Goal: Task Accomplishment & Management: Manage account settings

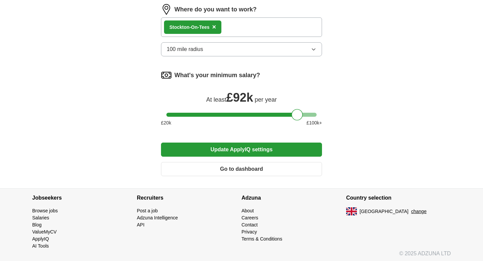
scroll to position [605, 0]
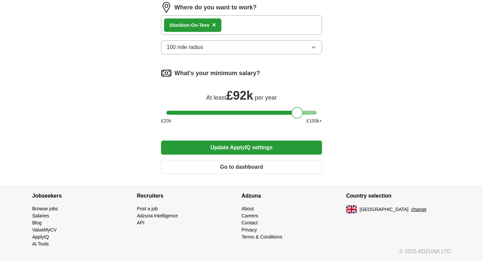
click at [237, 149] on button "Update ApplyIQ settings" at bounding box center [241, 148] width 161 height 14
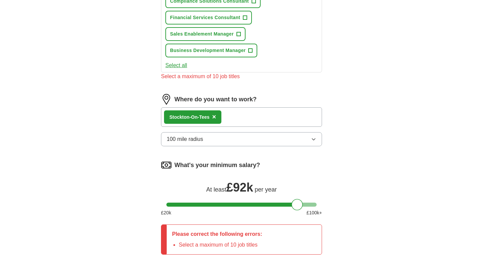
scroll to position [483, 0]
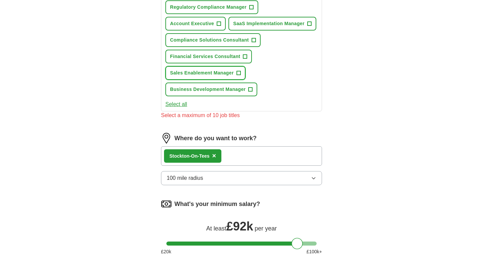
click at [241, 74] on button "Sales Enablement Manager +" at bounding box center [205, 73] width 80 height 14
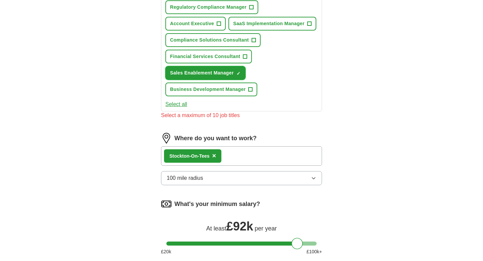
click at [0, 0] on span "×" at bounding box center [0, 0] width 0 height 0
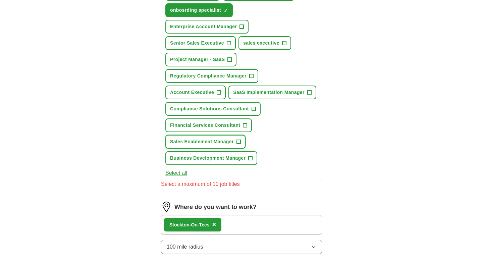
scroll to position [410, 0]
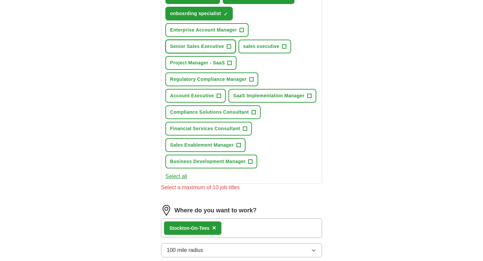
click at [213, 46] on span "Senior Sales Executive" at bounding box center [197, 46] width 54 height 7
click at [0, 0] on span "×" at bounding box center [0, 0] width 0 height 0
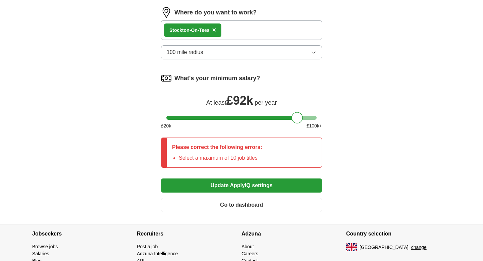
scroll to position [626, 0]
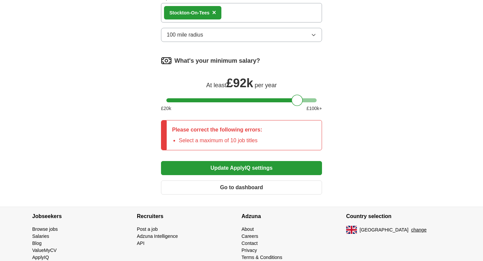
click at [266, 168] on button "Update ApplyIQ settings" at bounding box center [241, 168] width 161 height 14
click at [244, 168] on button "Update ApplyIQ settings" at bounding box center [241, 168] width 161 height 14
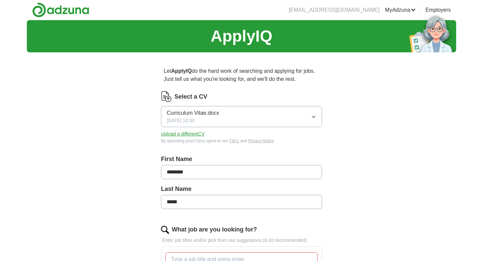
scroll to position [0, 0]
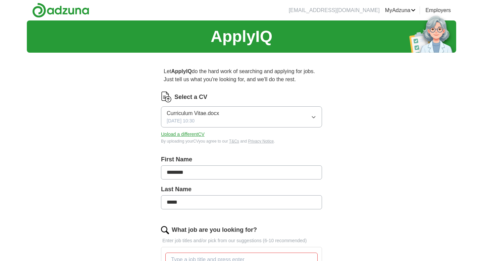
click at [314, 118] on icon "button" at bounding box center [313, 116] width 5 height 5
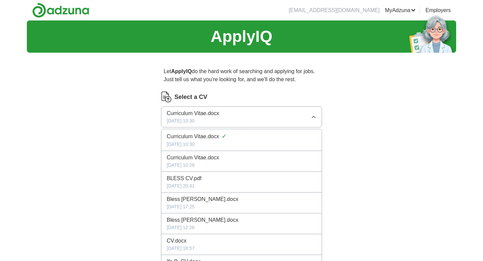
click at [260, 172] on li "BLESS CV.pdf [DATE] 20:41" at bounding box center [241, 182] width 160 height 21
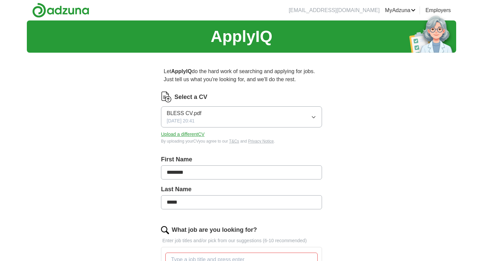
click at [315, 114] on icon "button" at bounding box center [313, 116] width 5 height 5
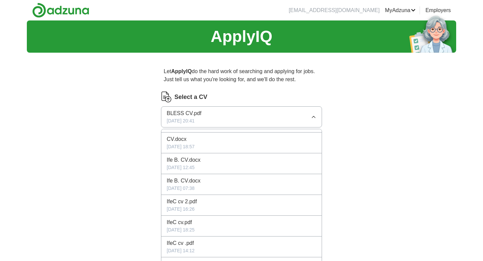
scroll to position [110, 0]
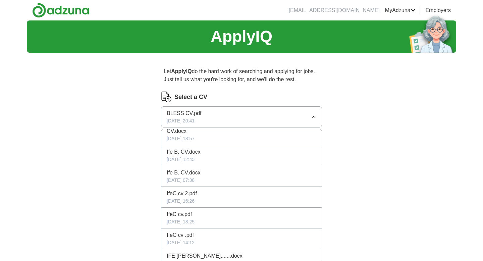
click at [196, 215] on div "IfeC cv.pdf" at bounding box center [242, 214] width 150 height 8
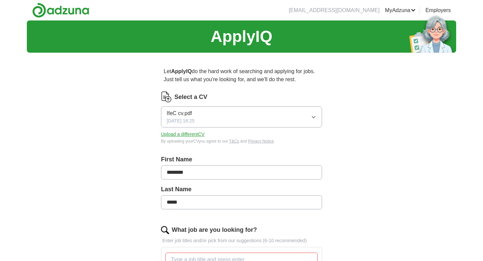
click at [258, 117] on button "IfeC cv.pdf [DATE] 18:25" at bounding box center [241, 116] width 161 height 21
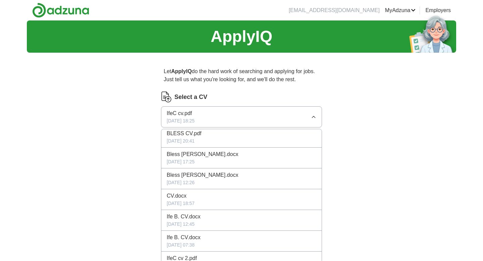
scroll to position [79, 0]
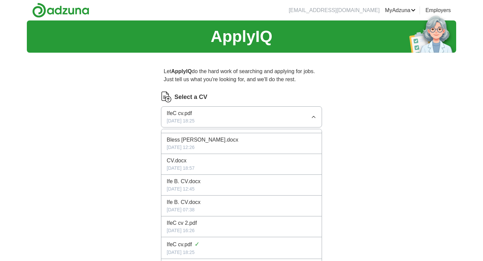
click at [196, 225] on span "IfeC cv 2.pdf" at bounding box center [182, 223] width 30 height 8
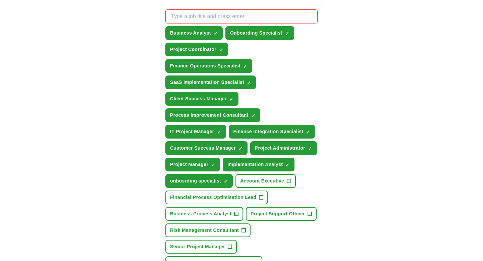
scroll to position [243, 0]
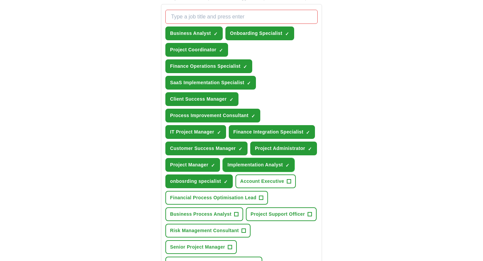
click at [0, 0] on span "×" at bounding box center [0, 0] width 0 height 0
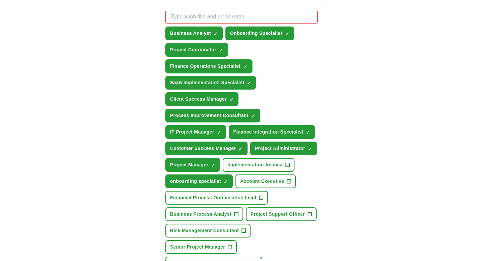
click at [0, 0] on span "×" at bounding box center [0, 0] width 0 height 0
click at [246, 66] on span "+" at bounding box center [245, 66] width 4 height 5
click at [0, 0] on span "×" at bounding box center [0, 0] width 0 height 0
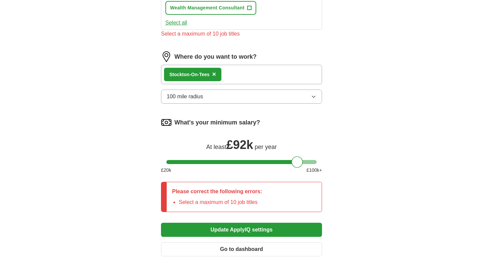
scroll to position [548, 0]
click at [233, 84] on div "Stockton-On-Tees ×" at bounding box center [241, 73] width 161 height 19
click at [232, 84] on div "Stockton-On-Tees ×" at bounding box center [241, 73] width 161 height 19
click at [236, 103] on button "100 mile radius" at bounding box center [241, 96] width 161 height 14
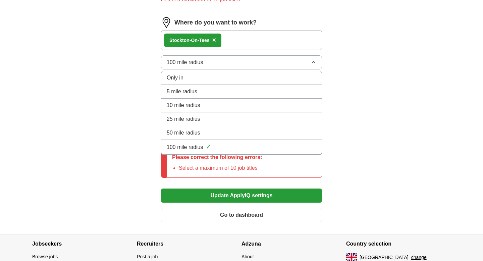
scroll to position [589, 0]
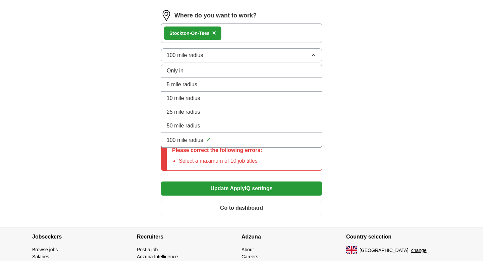
click at [240, 145] on div "100 mile radius ✓" at bounding box center [242, 139] width 150 height 9
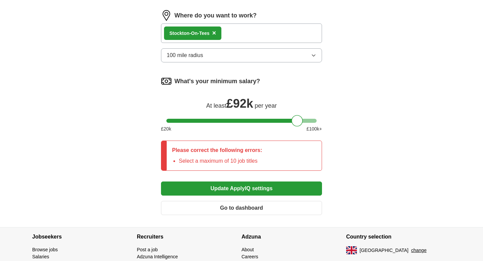
click at [252, 196] on button "Update ApplyIQ settings" at bounding box center [241, 188] width 161 height 14
click at [236, 170] on div "Please correct the following errors: Select a maximum of 10 job titles" at bounding box center [217, 156] width 101 height 30
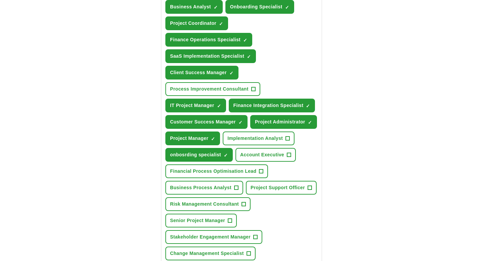
scroll to position [237, 0]
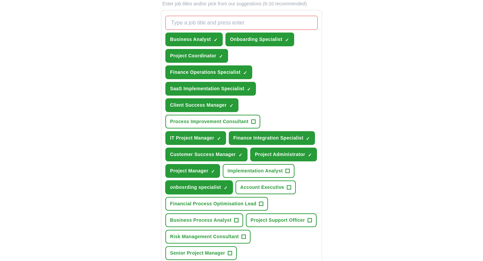
click at [233, 191] on button "onbosrding specialist ✓ ×" at bounding box center [198, 187] width 67 height 14
click at [208, 173] on span "Project Manager" at bounding box center [189, 170] width 38 height 7
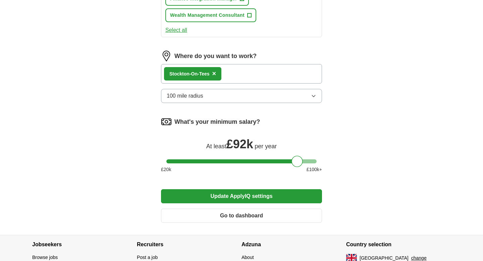
scroll to position [605, 0]
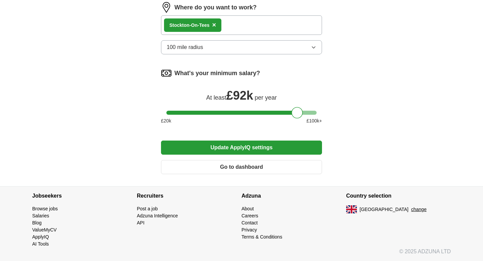
click at [256, 148] on button "Update ApplyIQ settings" at bounding box center [241, 148] width 161 height 14
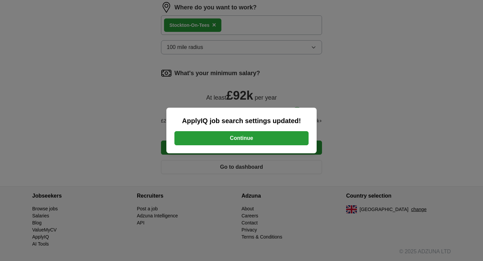
click at [276, 139] on button "Continue" at bounding box center [241, 138] width 134 height 14
